Goal: Information Seeking & Learning: Check status

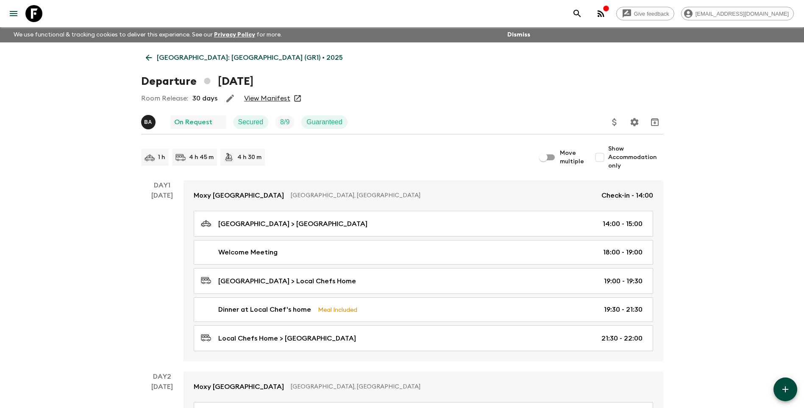
drag, startPoint x: 167, startPoint y: 52, endPoint x: 163, endPoint y: 59, distance: 8.2
click at [167, 52] on link "[GEOGRAPHIC_DATA]: [GEOGRAPHIC_DATA] (GR1) • 2025" at bounding box center [244, 57] width 206 height 17
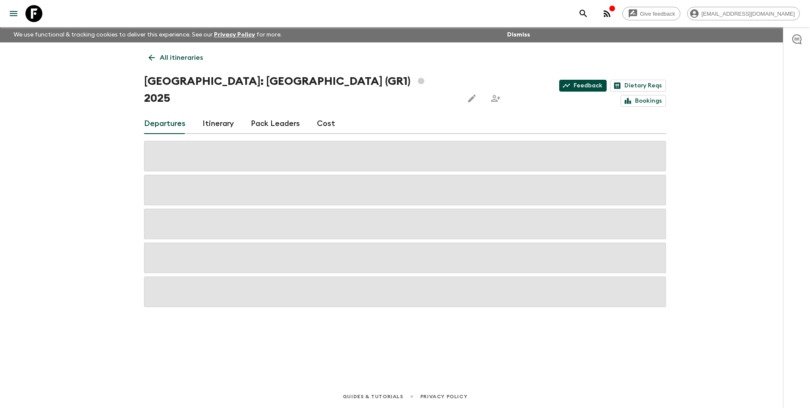
click at [559, 84] on link "Feedback" at bounding box center [582, 86] width 47 height 12
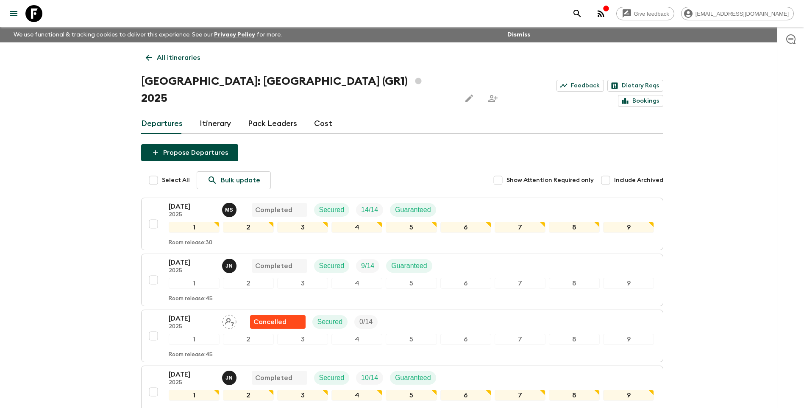
click at [175, 58] on p "All itineraries" at bounding box center [178, 58] width 43 height 10
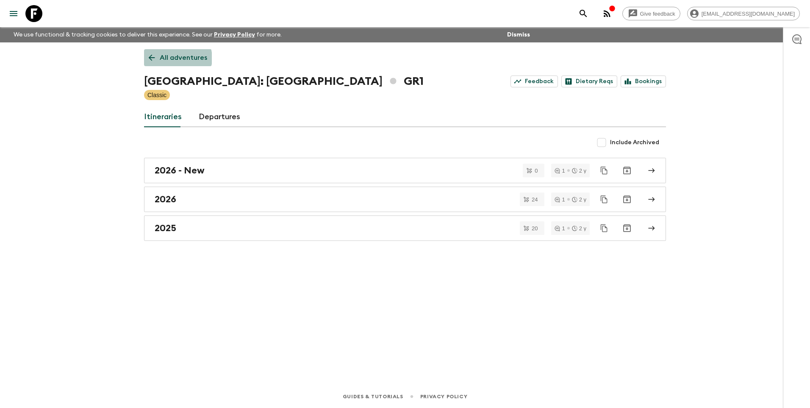
click at [175, 58] on p "All adventures" at bounding box center [183, 58] width 47 height 10
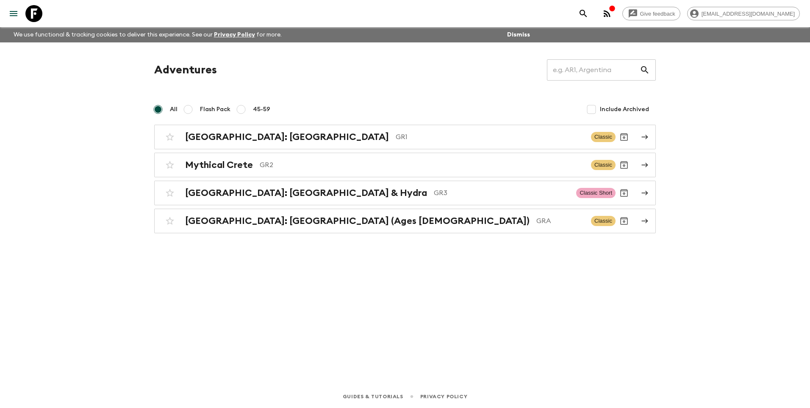
click at [283, 234] on div "Adventures ​ All Flash Pack 45-59 Include Archived [GEOGRAPHIC_DATA]: [GEOGRAPH…" at bounding box center [405, 201] width 542 height 319
click at [267, 142] on h2 "[GEOGRAPHIC_DATA]: [GEOGRAPHIC_DATA]" at bounding box center [287, 136] width 204 height 11
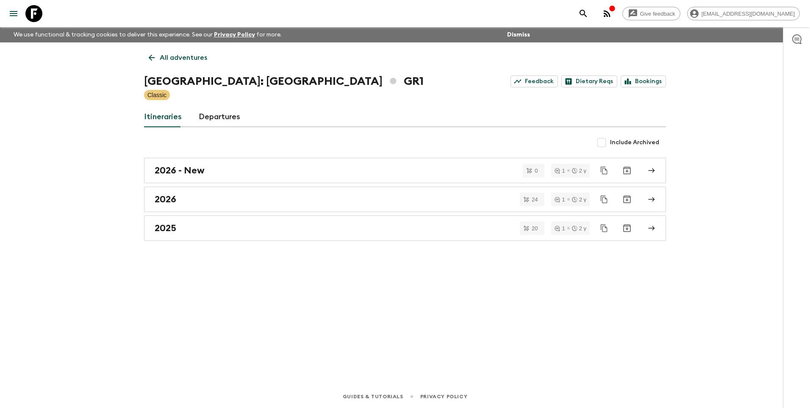
click at [167, 56] on p "All adventures" at bounding box center [183, 58] width 47 height 10
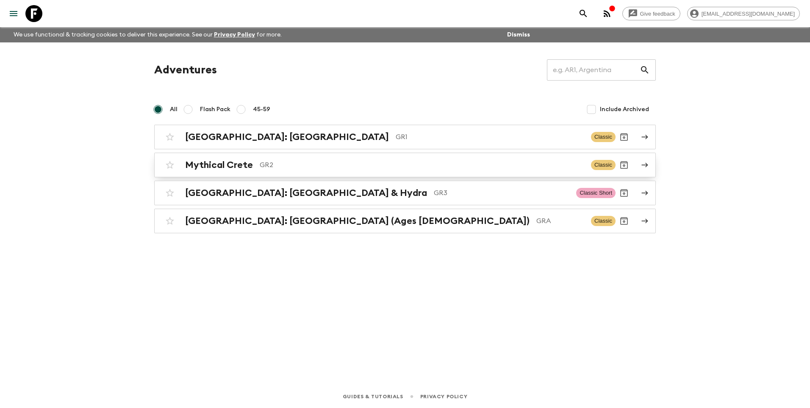
click at [217, 164] on h2 "Mythical Crete" at bounding box center [219, 164] width 68 height 11
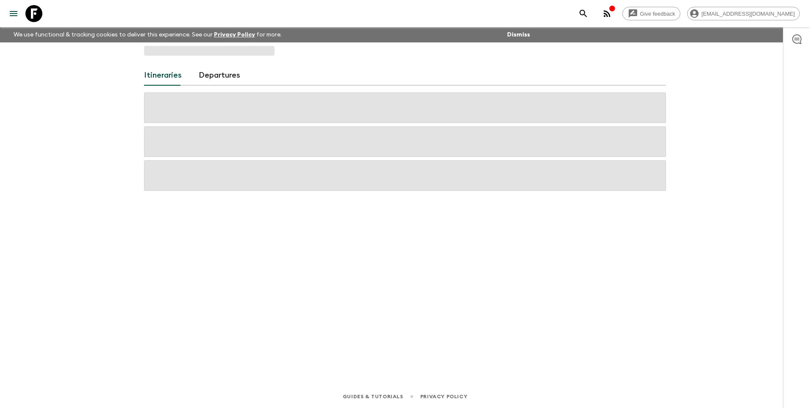
click at [293, 258] on div "Itineraries Departures" at bounding box center [405, 201] width 542 height 319
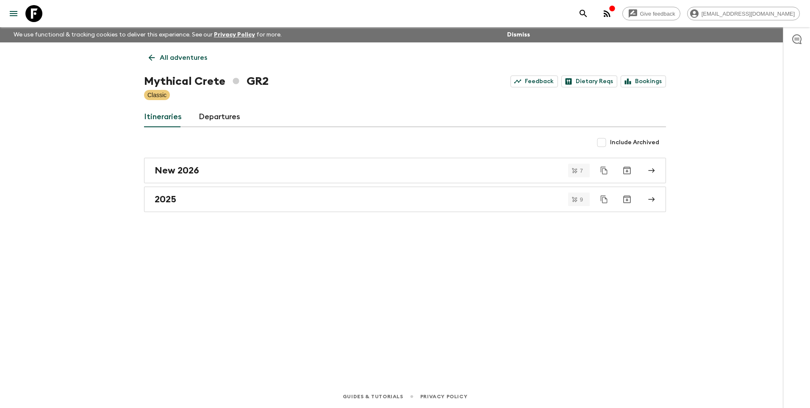
click at [649, 328] on div "All adventures Mythical Crete GR2 Feedback Dietary Reqs Bookings Classic Itiner…" at bounding box center [405, 201] width 542 height 319
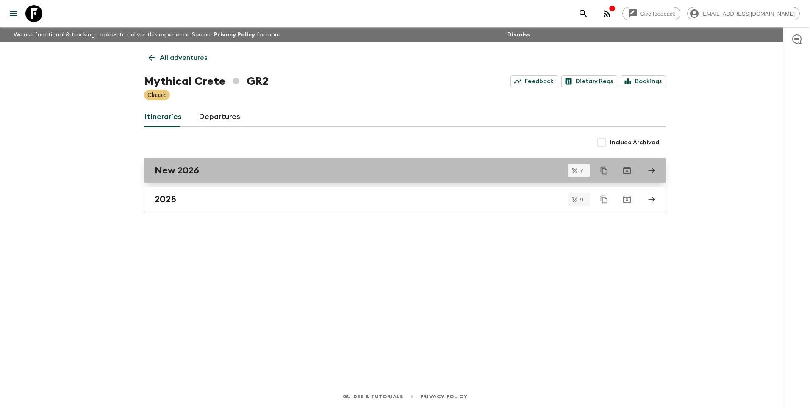
click at [185, 168] on h2 "New 2026" at bounding box center [177, 170] width 44 height 11
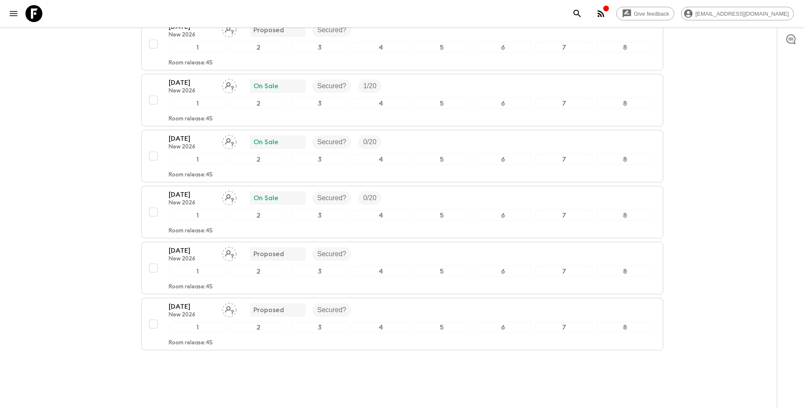
scroll to position [238, 0]
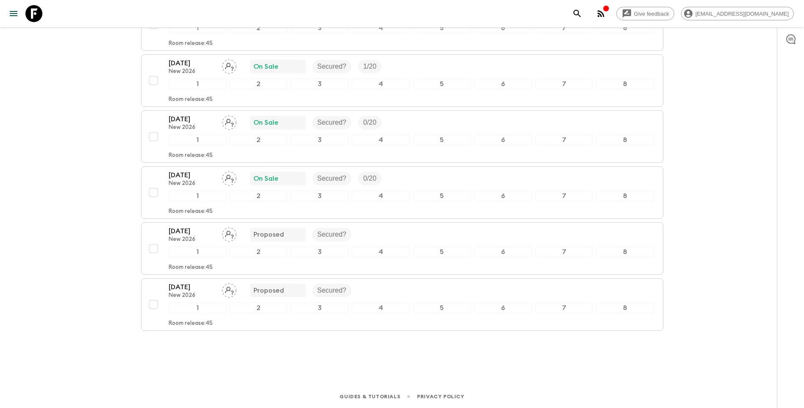
click at [172, 401] on div "Guides & Tutorials Privacy Policy" at bounding box center [402, 394] width 804 height 26
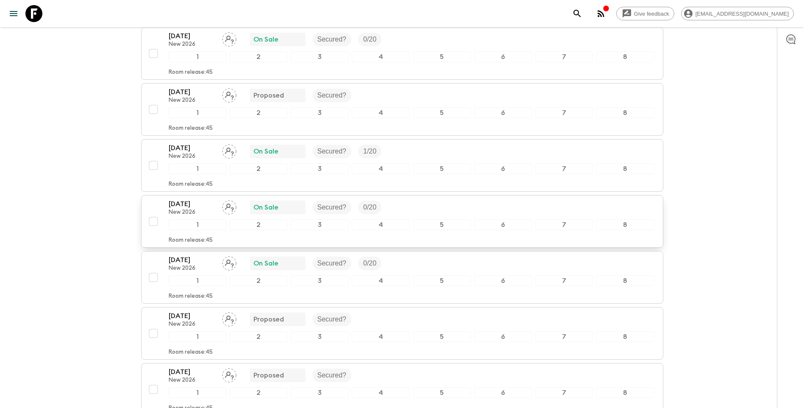
scroll to position [26, 0]
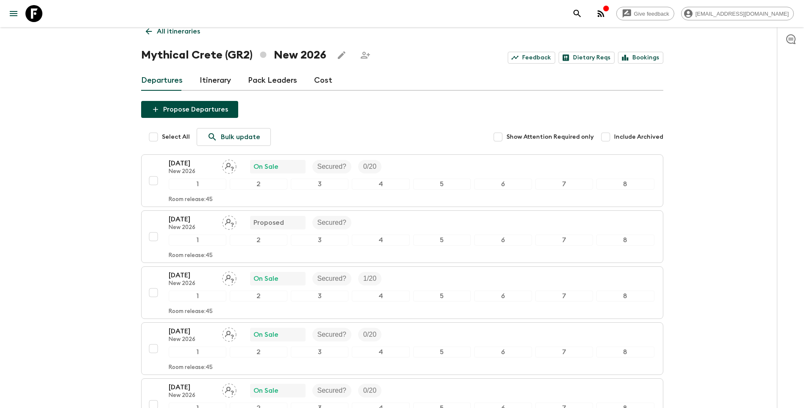
click at [164, 32] on p "All itineraries" at bounding box center [178, 31] width 43 height 10
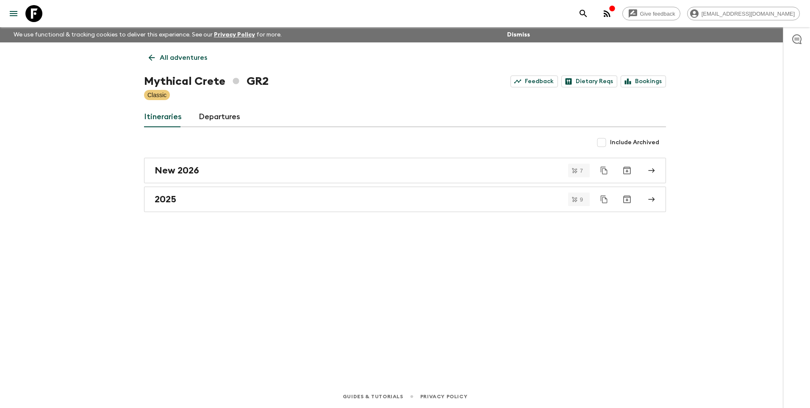
click at [164, 32] on p "We use functional & tracking cookies to deliver this experience. See our Privac…" at bounding box center [147, 34] width 275 height 15
click at [170, 54] on p "All adventures" at bounding box center [183, 58] width 47 height 10
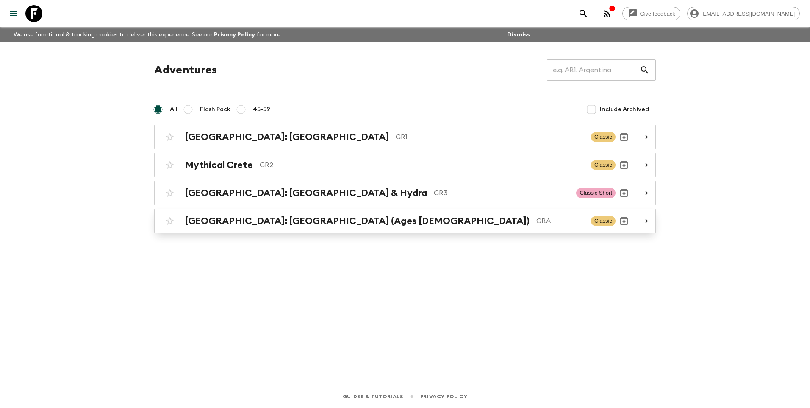
click at [234, 223] on h2 "[GEOGRAPHIC_DATA]: [GEOGRAPHIC_DATA] (Ages [DEMOGRAPHIC_DATA])" at bounding box center [357, 220] width 345 height 11
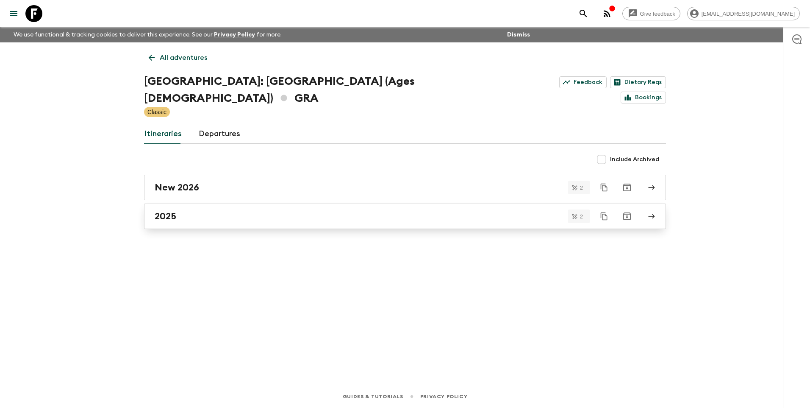
click at [200, 211] on div "2025" at bounding box center [397, 216] width 485 height 11
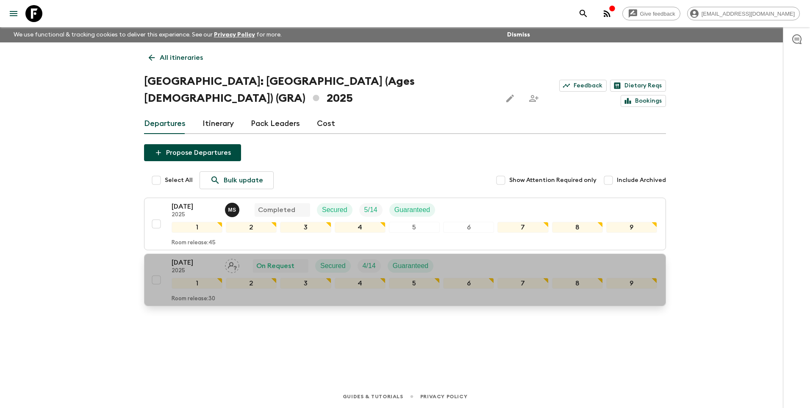
click at [199, 257] on p "[DATE]" at bounding box center [195, 262] width 47 height 10
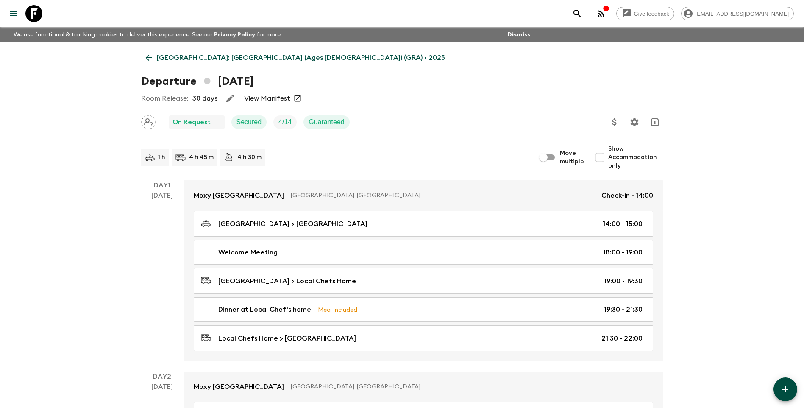
click at [266, 103] on div "Room Release: 30 days View Manifest" at bounding box center [402, 98] width 522 height 17
click at [274, 97] on link "View Manifest" at bounding box center [267, 98] width 46 height 8
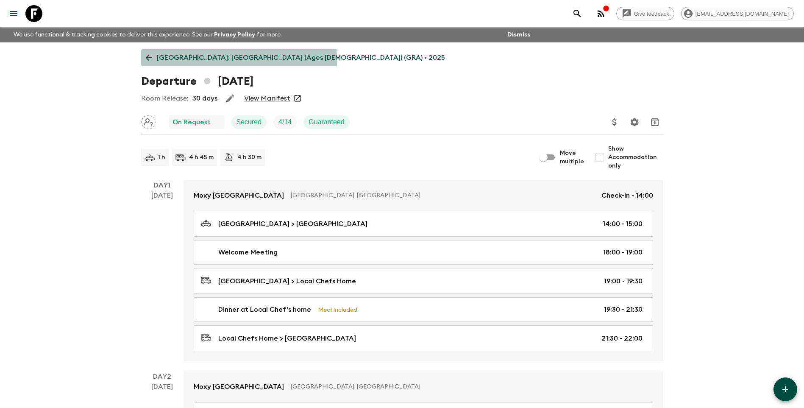
click at [184, 61] on p "[GEOGRAPHIC_DATA]: [GEOGRAPHIC_DATA] (Ages [DEMOGRAPHIC_DATA]) (GRA) • 2025" at bounding box center [301, 58] width 288 height 10
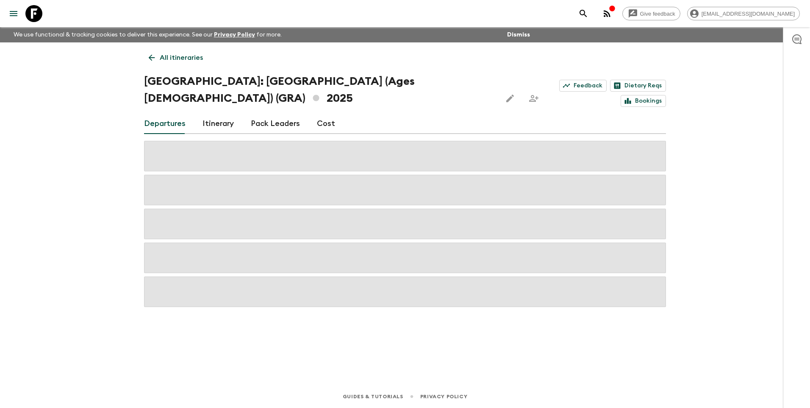
click at [184, 61] on p "All itineraries" at bounding box center [181, 58] width 43 height 10
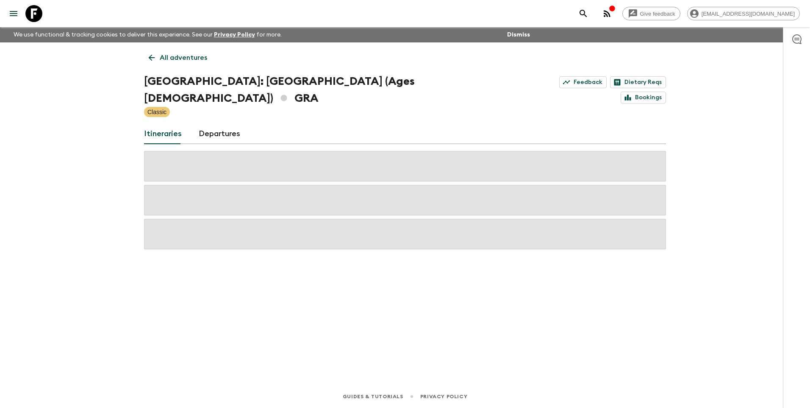
click at [184, 61] on p "All adventures" at bounding box center [183, 58] width 47 height 10
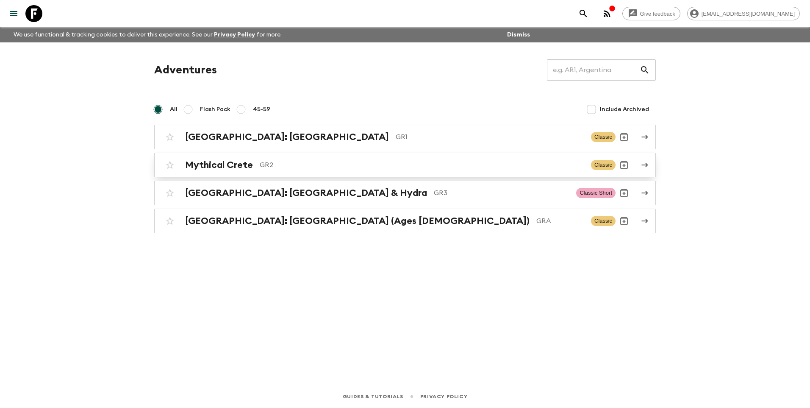
click at [238, 166] on h2 "Mythical Crete" at bounding box center [219, 164] width 68 height 11
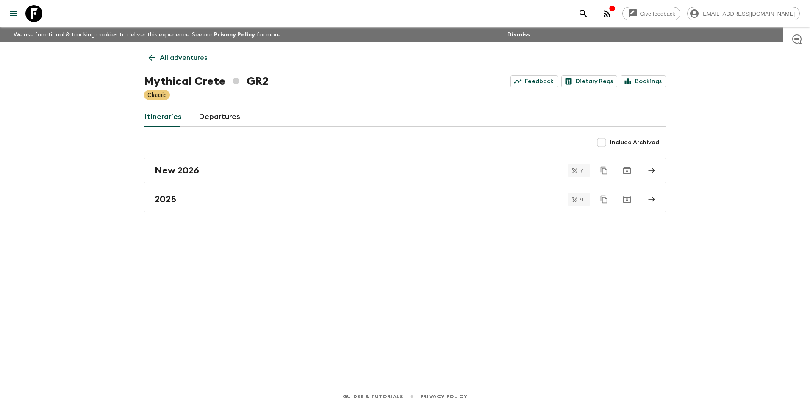
click at [189, 212] on div "All adventures Mythical Crete GR2 Feedback Dietary Reqs Bookings Classic Itiner…" at bounding box center [405, 201] width 542 height 319
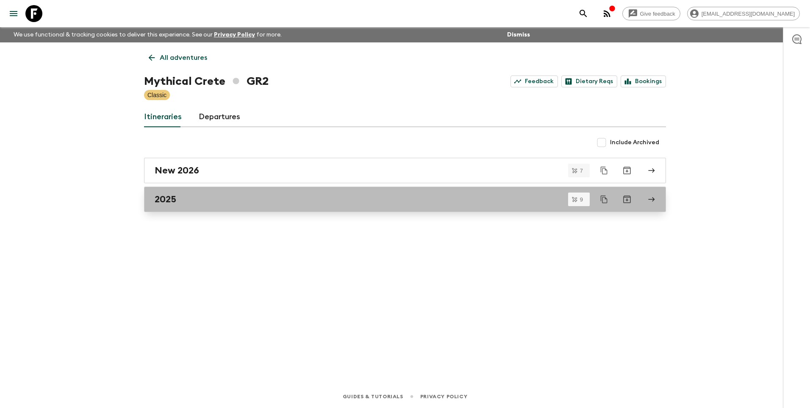
click at [186, 207] on link "2025" at bounding box center [405, 198] width 522 height 25
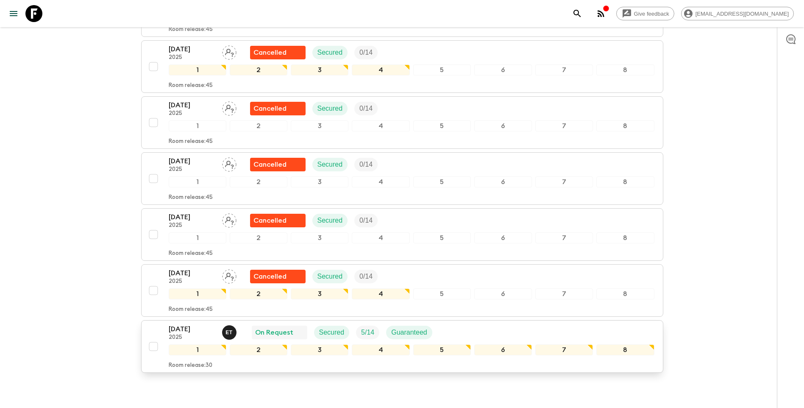
scroll to position [350, 0]
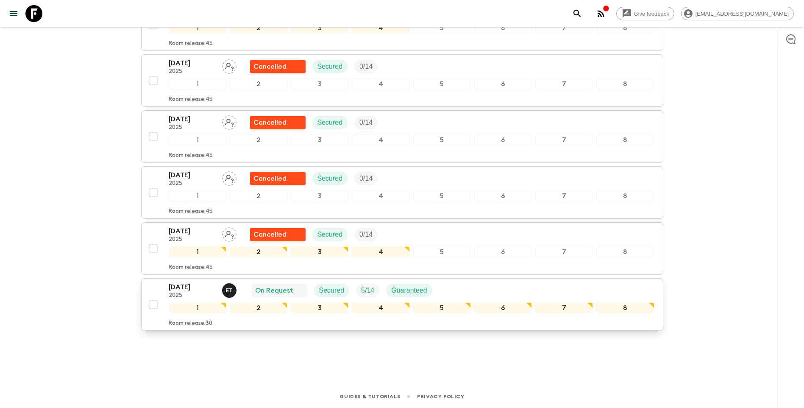
click at [197, 289] on p "[DATE]" at bounding box center [192, 287] width 47 height 10
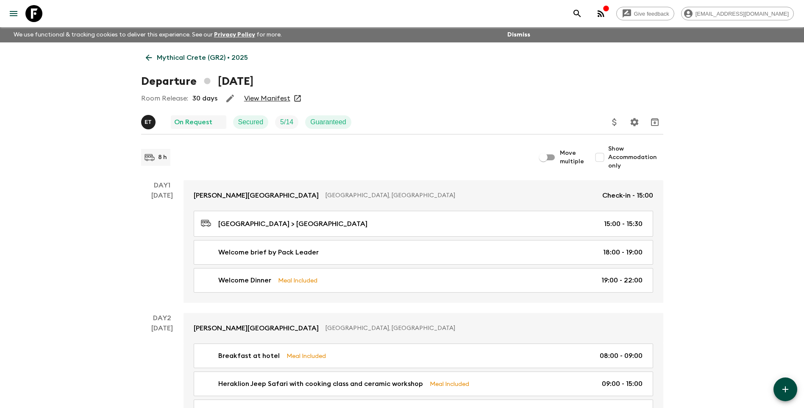
click at [270, 95] on link "View Manifest" at bounding box center [267, 98] width 46 height 8
click at [156, 56] on link "Mythical Crete (GR2) • 2025" at bounding box center [196, 57] width 111 height 17
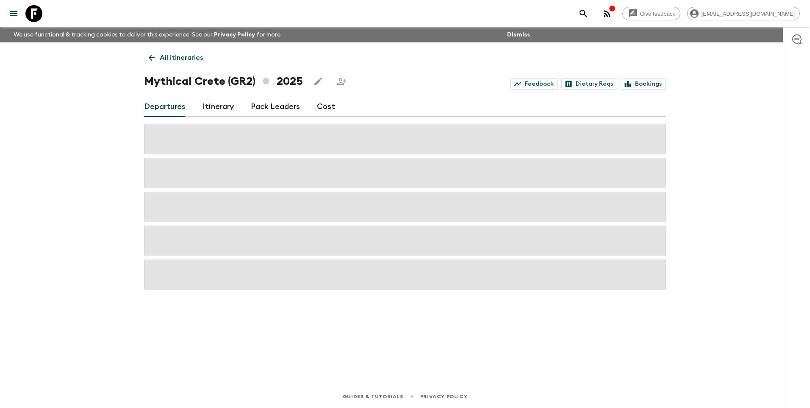
click at [156, 56] on icon at bounding box center [151, 57] width 9 height 9
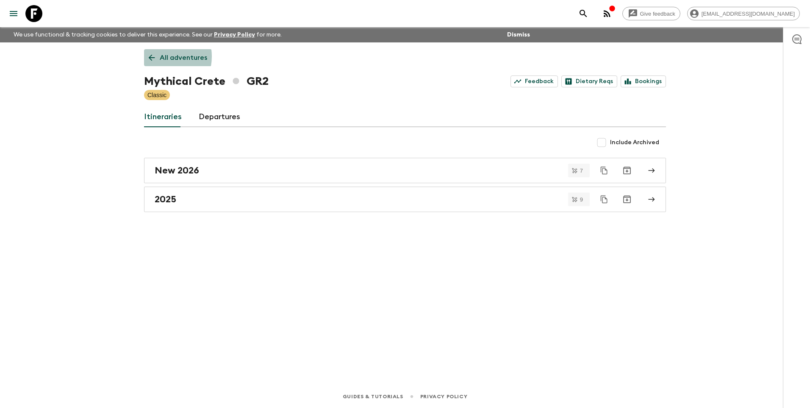
click at [156, 56] on icon at bounding box center [151, 57] width 9 height 9
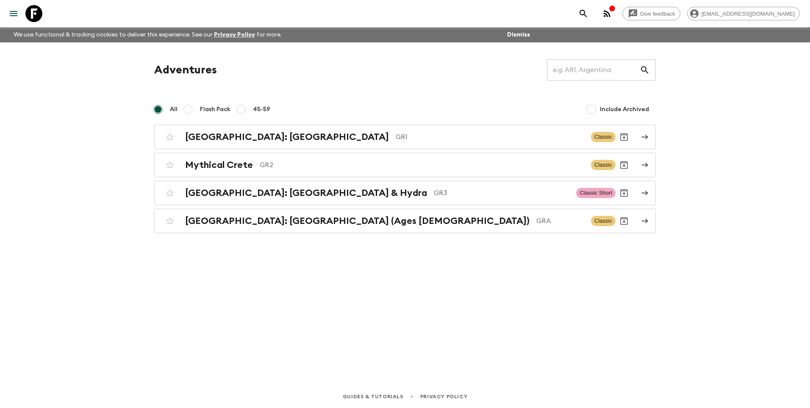
click at [253, 206] on div "[GEOGRAPHIC_DATA]: [GEOGRAPHIC_DATA] & the Islands GR1 Classic Mythical Crete G…" at bounding box center [405, 179] width 502 height 108
drag, startPoint x: 253, startPoint y: 206, endPoint x: 250, endPoint y: 198, distance: 8.4
click at [250, 198] on div "[GEOGRAPHIC_DATA]: [GEOGRAPHIC_DATA] & Hydra GR3 Classic Short" at bounding box center [388, 192] width 454 height 17
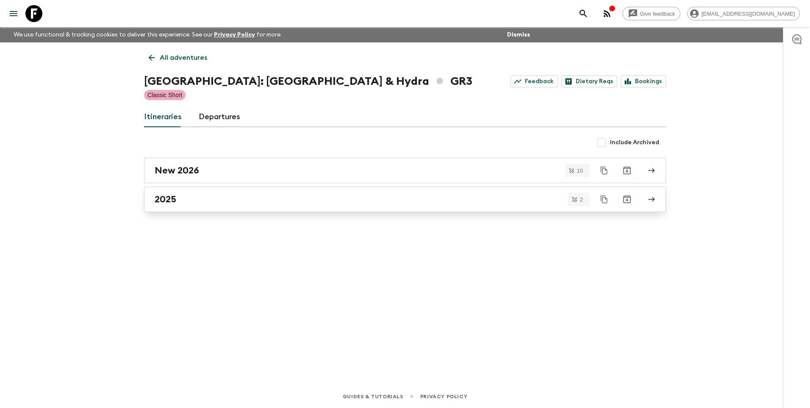
click at [203, 200] on div "2025" at bounding box center [397, 199] width 485 height 11
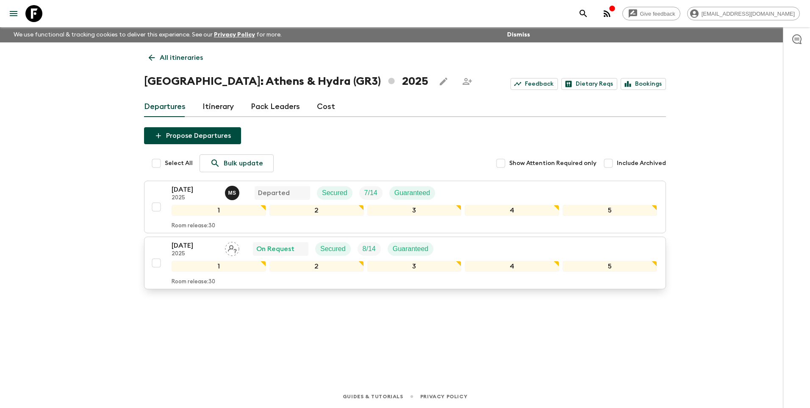
click at [186, 242] on p "[DATE]" at bounding box center [195, 245] width 47 height 10
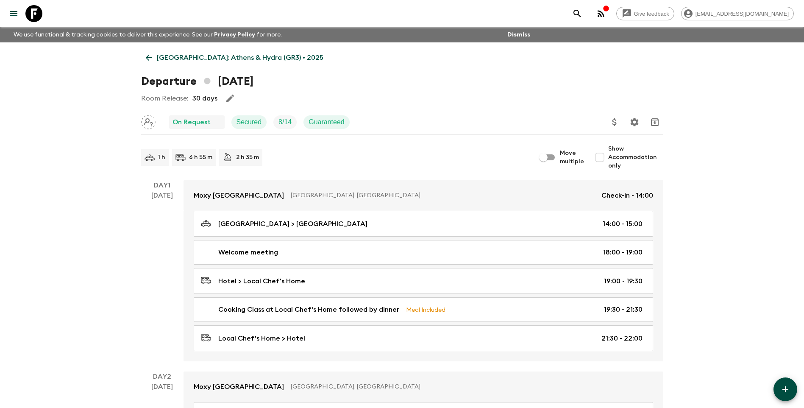
click at [182, 60] on p "[GEOGRAPHIC_DATA]: Athens & Hydra (GR3) • 2025" at bounding box center [240, 58] width 167 height 10
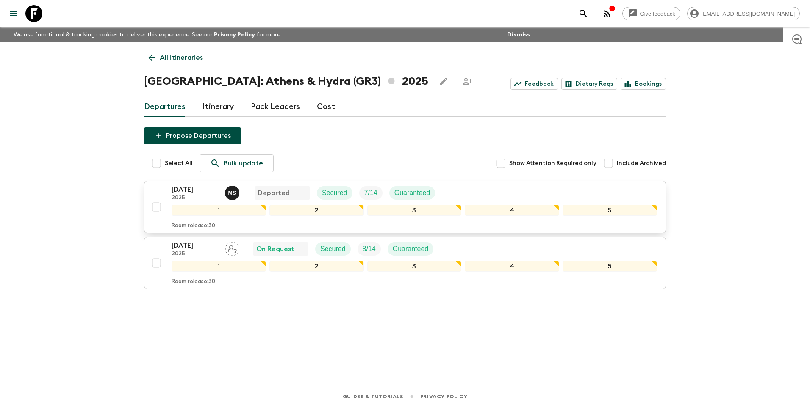
click at [189, 192] on p "[DATE]" at bounding box center [195, 189] width 47 height 10
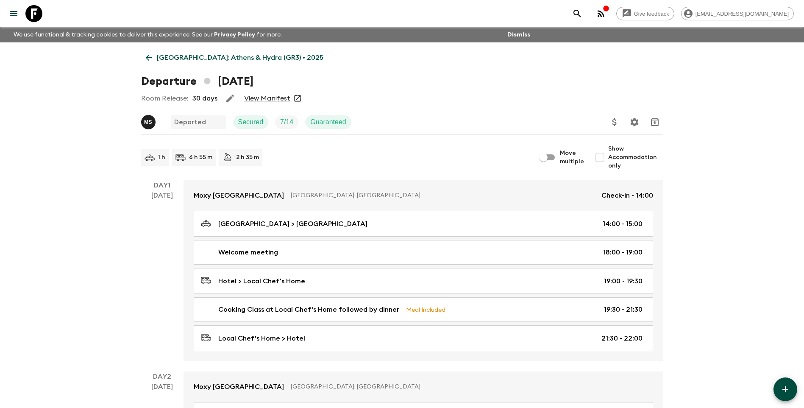
click at [258, 102] on link "View Manifest" at bounding box center [267, 98] width 46 height 8
